Goal: Consume media (video, audio): Consume media (video, audio)

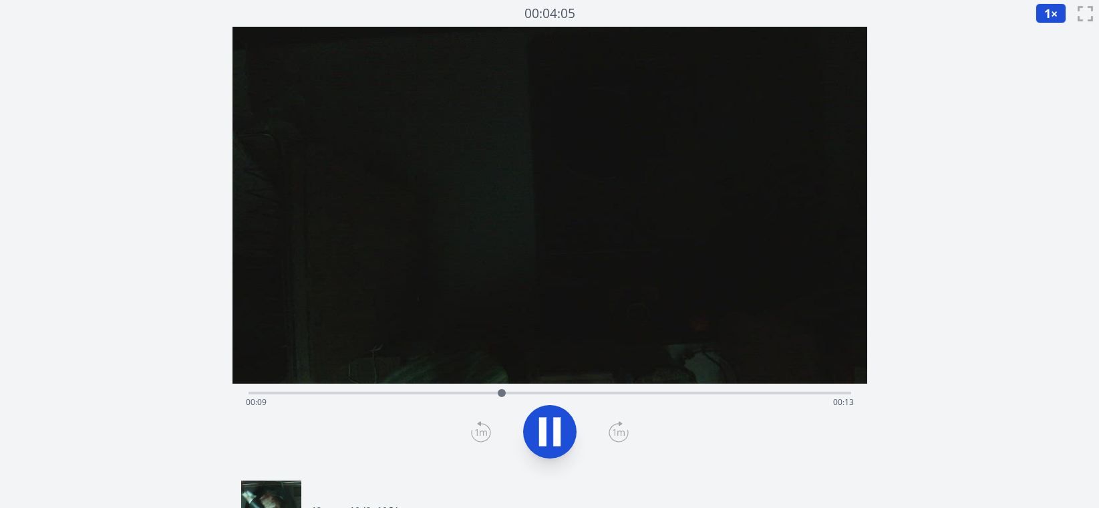
click at [725, 393] on div "Time elapsed: 00:09 Time remaining: 00:13" at bounding box center [550, 401] width 608 height 21
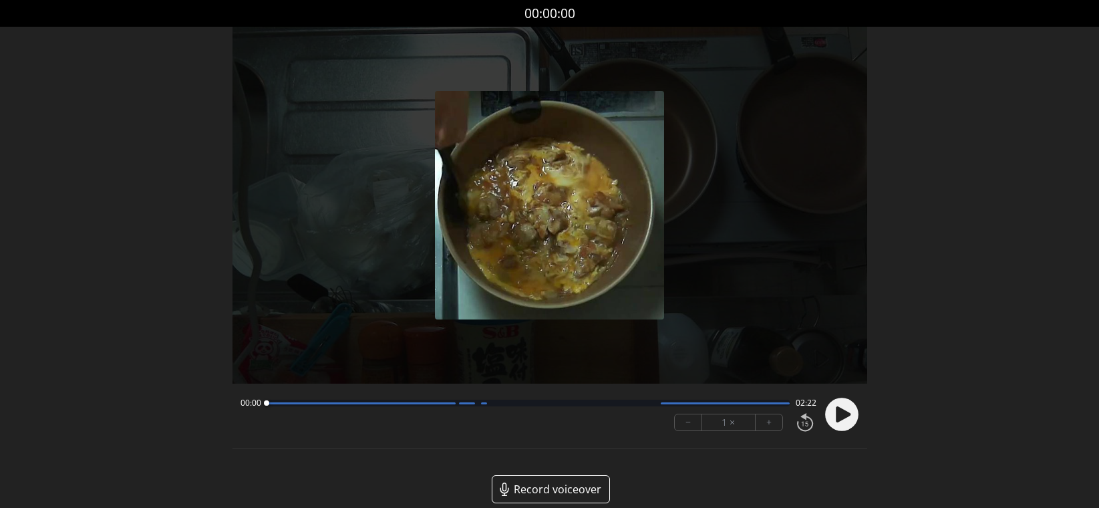
click at [838, 419] on icon at bounding box center [843, 414] width 15 height 16
click at [723, 405] on div at bounding box center [529, 402] width 524 height 7
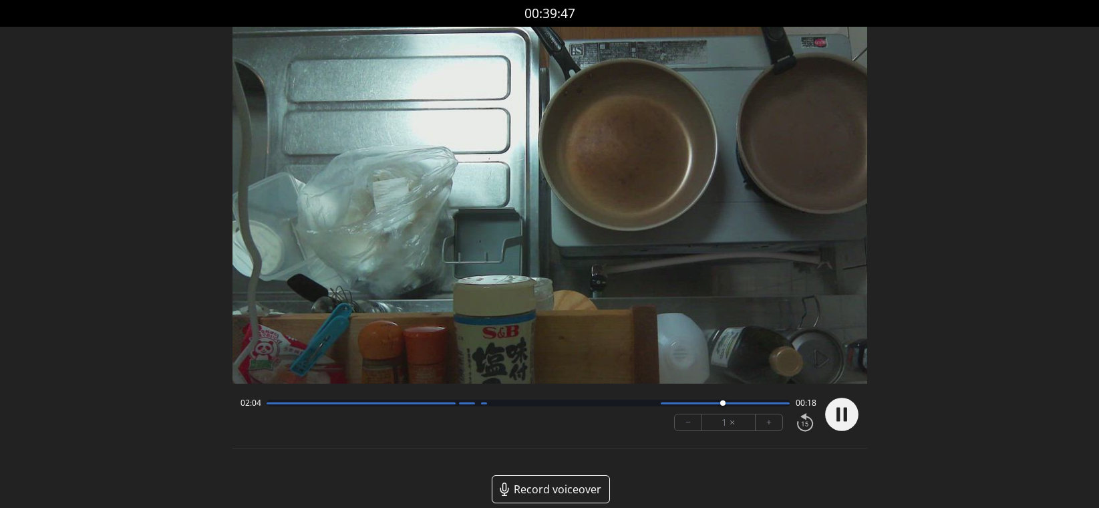
click at [673, 406] on div "02:04 00:18" at bounding box center [528, 402] width 576 height 11
click at [673, 405] on div at bounding box center [529, 402] width 524 height 7
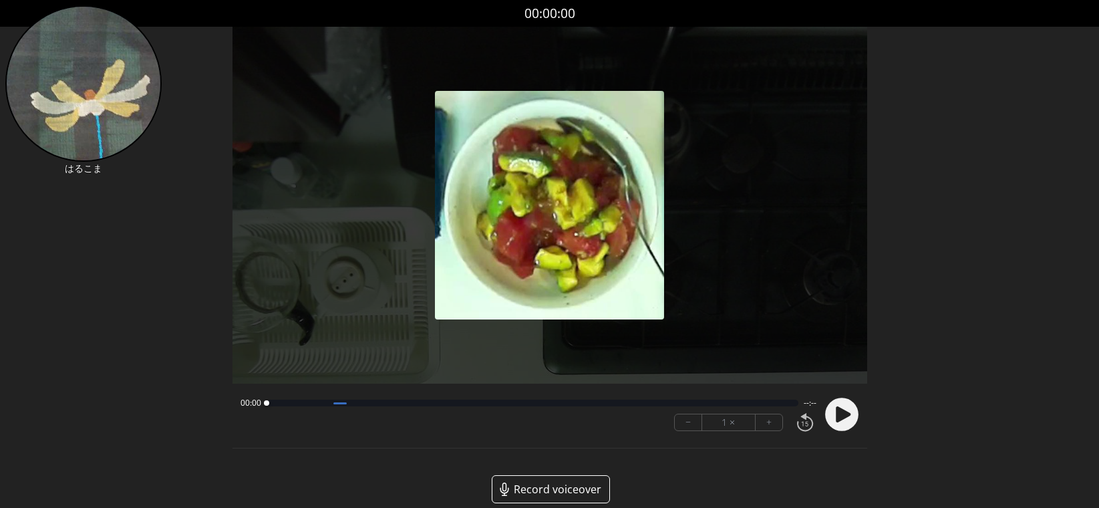
click at [849, 418] on circle at bounding box center [841, 414] width 33 height 33
click at [770, 423] on button "+" at bounding box center [768, 422] width 27 height 16
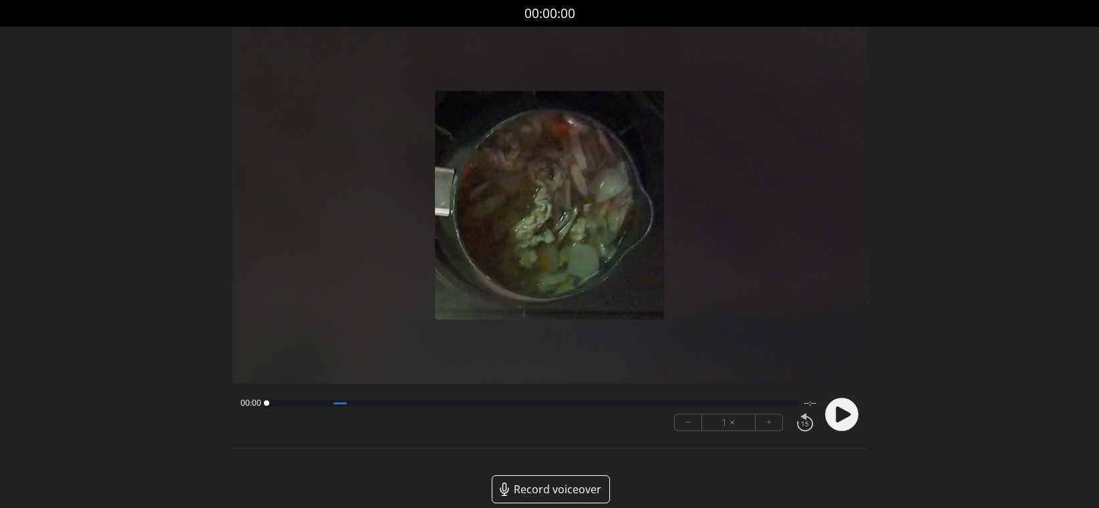
click at [820, 411] on div at bounding box center [839, 413] width 40 height 45
click at [769, 421] on button "+" at bounding box center [768, 422] width 27 height 16
click at [826, 416] on circle at bounding box center [841, 414] width 33 height 33
click at [765, 425] on button "+" at bounding box center [768, 422] width 27 height 16
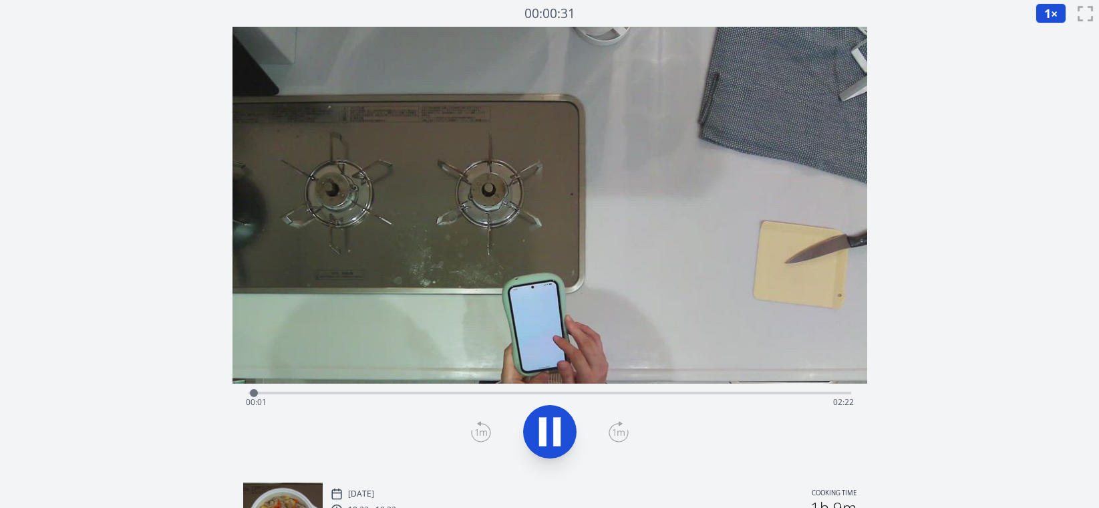
click at [747, 393] on div "Time elapsed: 00:01 Time remaining: 02:22" at bounding box center [550, 401] width 608 height 21
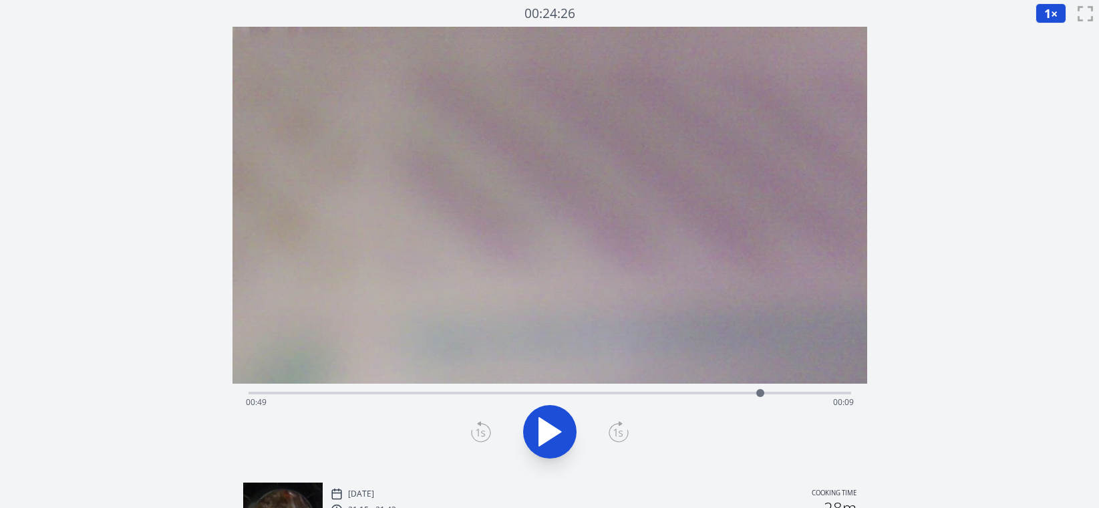
drag, startPoint x: 585, startPoint y: 392, endPoint x: 764, endPoint y: 408, distance: 179.7
click at [764, 394] on div "Time elapsed: 00:49 Time remaining: 00:09" at bounding box center [549, 392] width 602 height 3
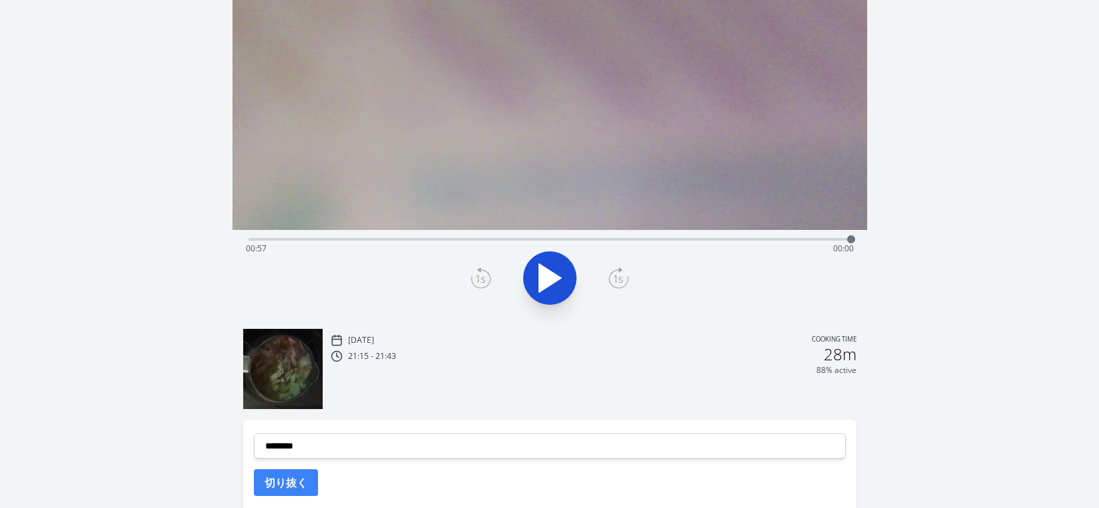
scroll to position [259, 0]
